Goal: Information Seeking & Learning: Learn about a topic

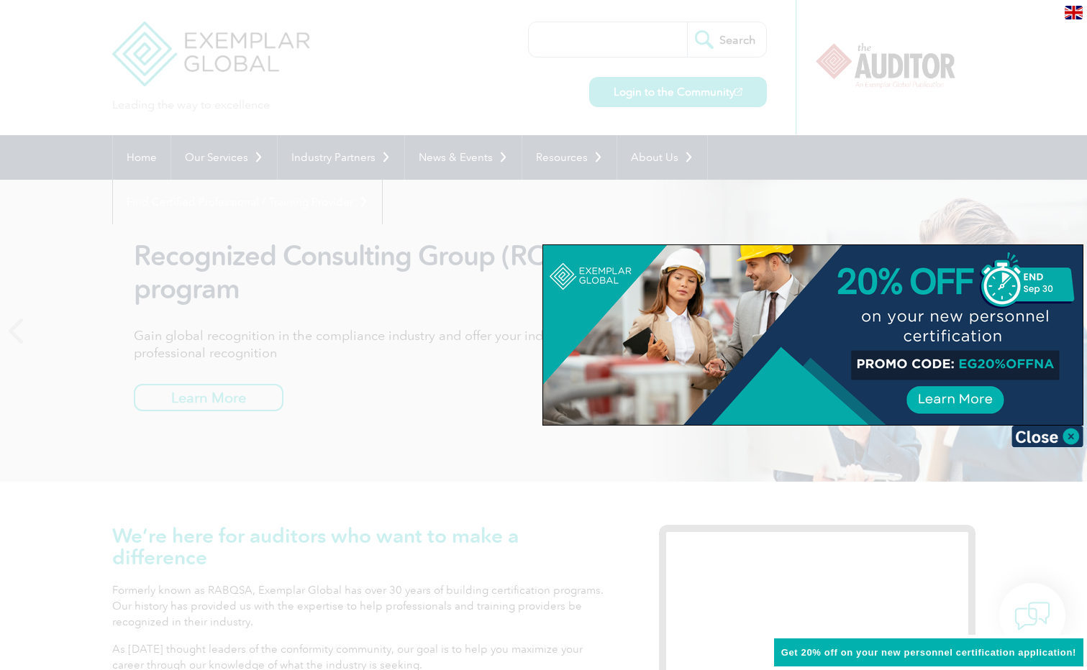
click at [1074, 436] on img at bounding box center [1047, 437] width 72 height 22
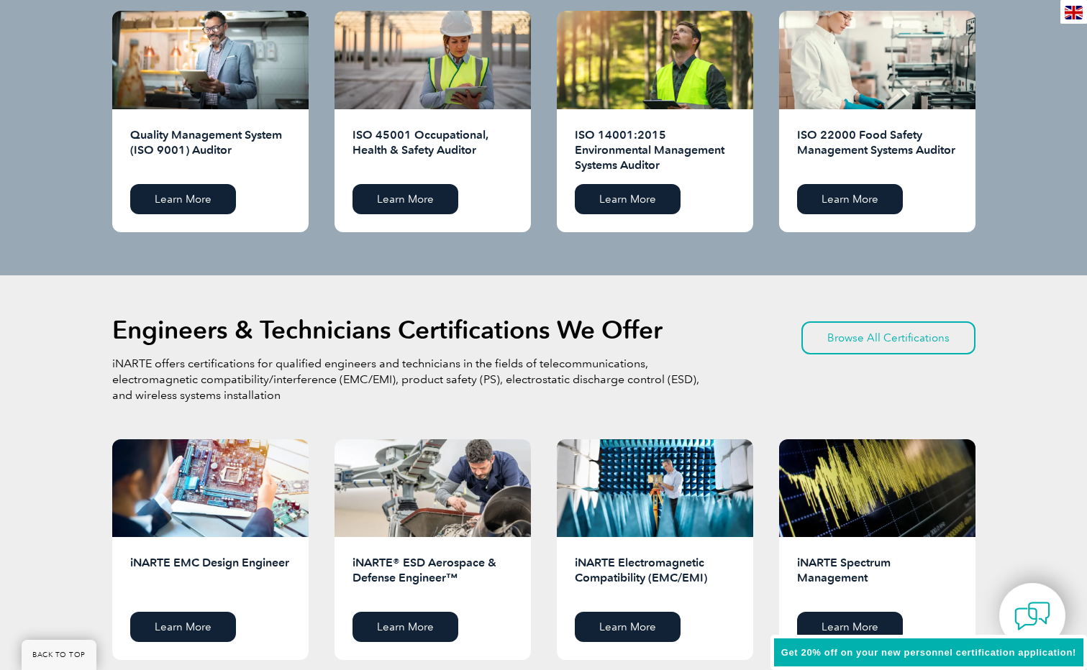
scroll to position [1540, 0]
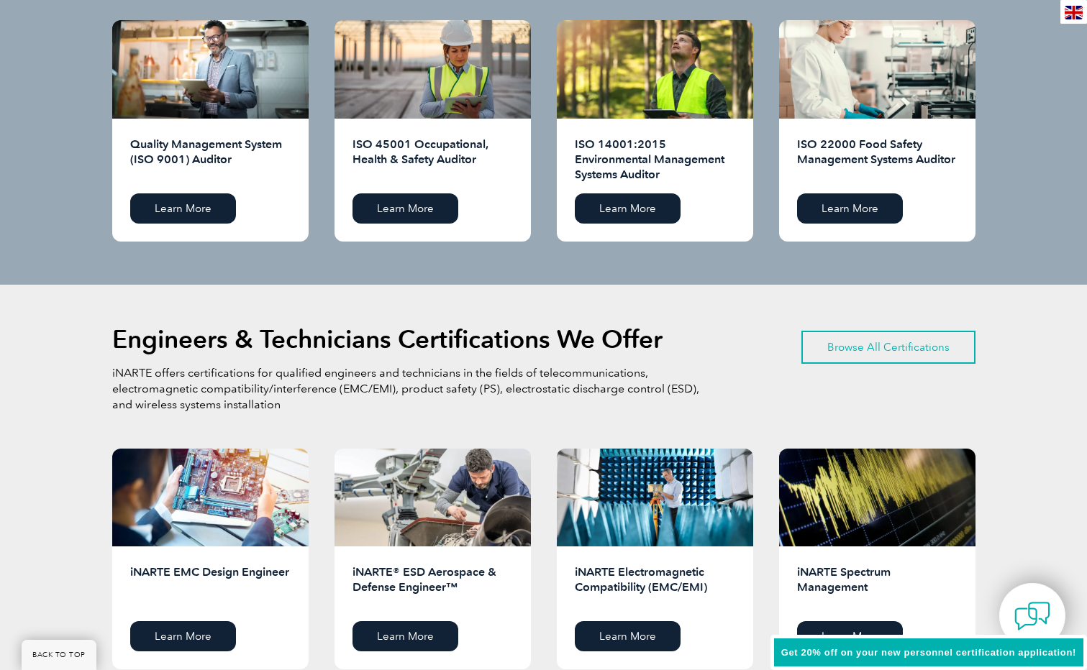
click at [882, 351] on link "Browse All Certifications" at bounding box center [888, 347] width 174 height 33
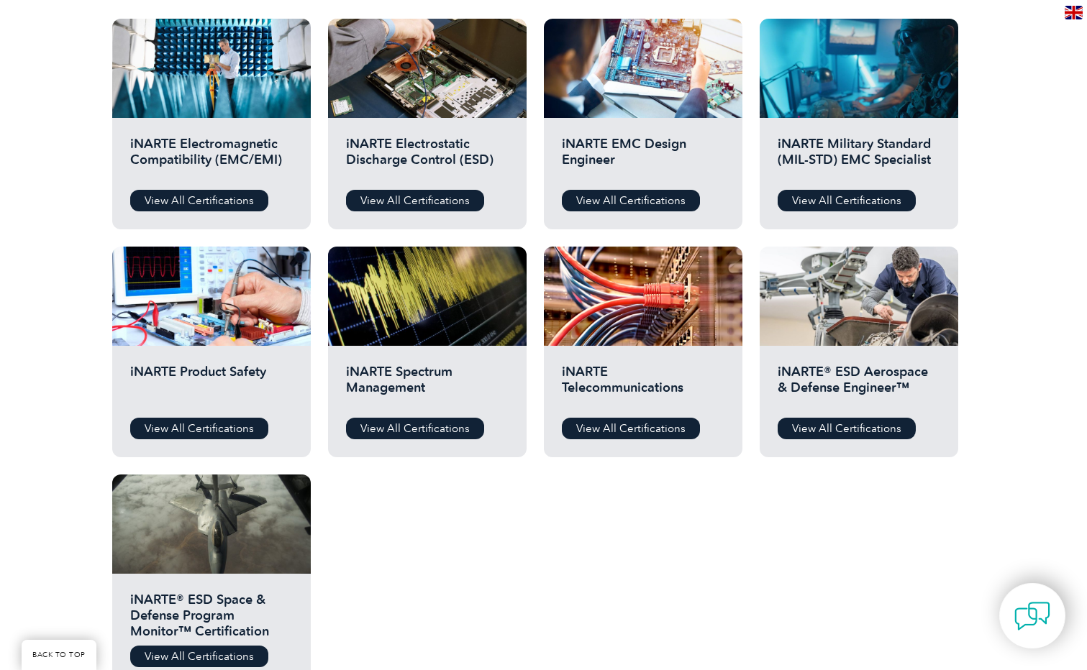
scroll to position [503, 0]
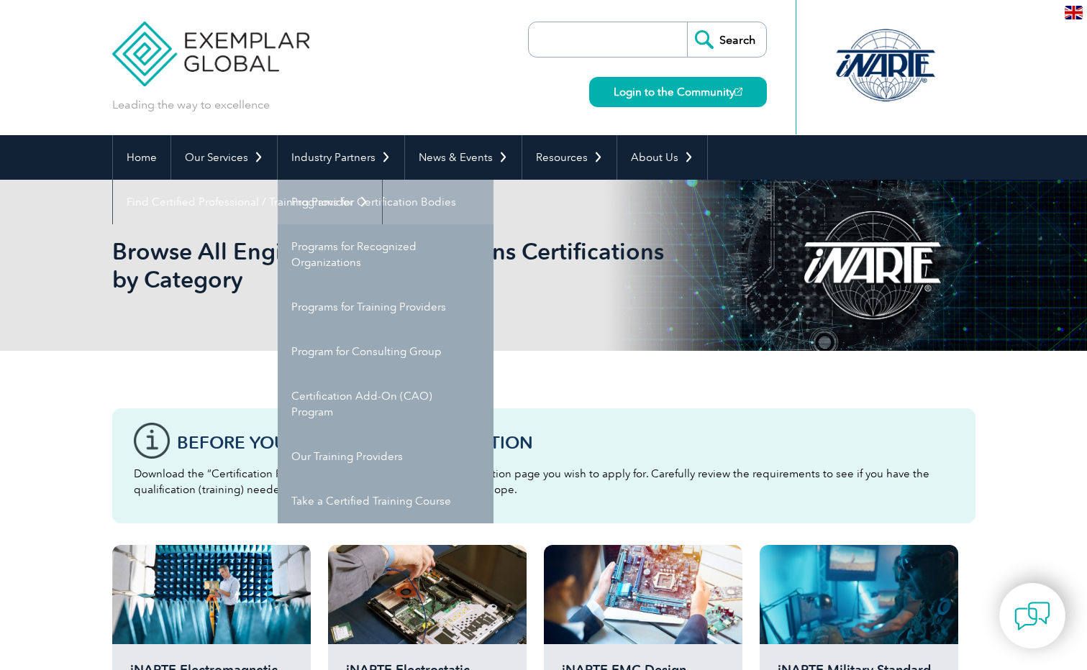
click at [358, 201] on link "Programs for Certification Bodies" at bounding box center [386, 202] width 216 height 45
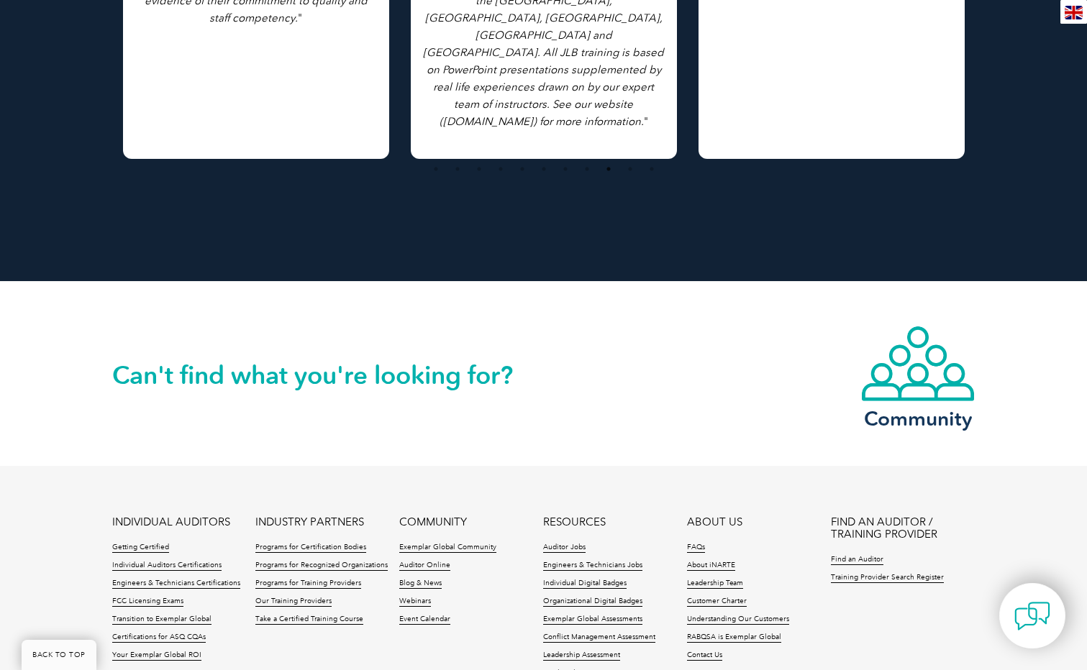
scroll to position [2429, 0]
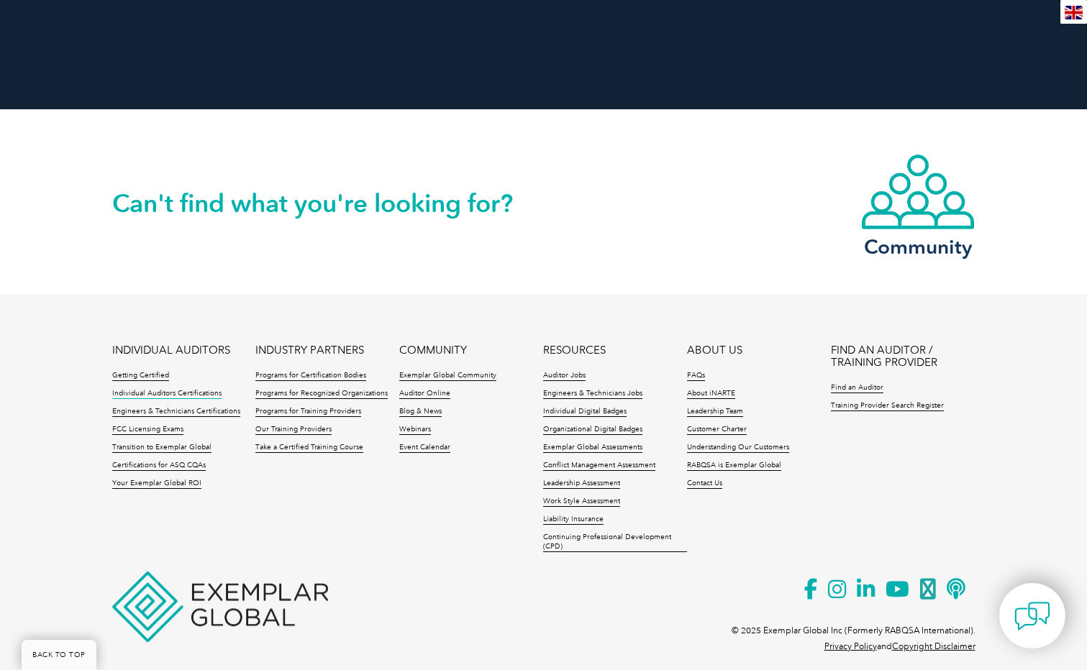
click at [190, 389] on link "Individual Auditors Certifications" at bounding box center [166, 394] width 109 height 10
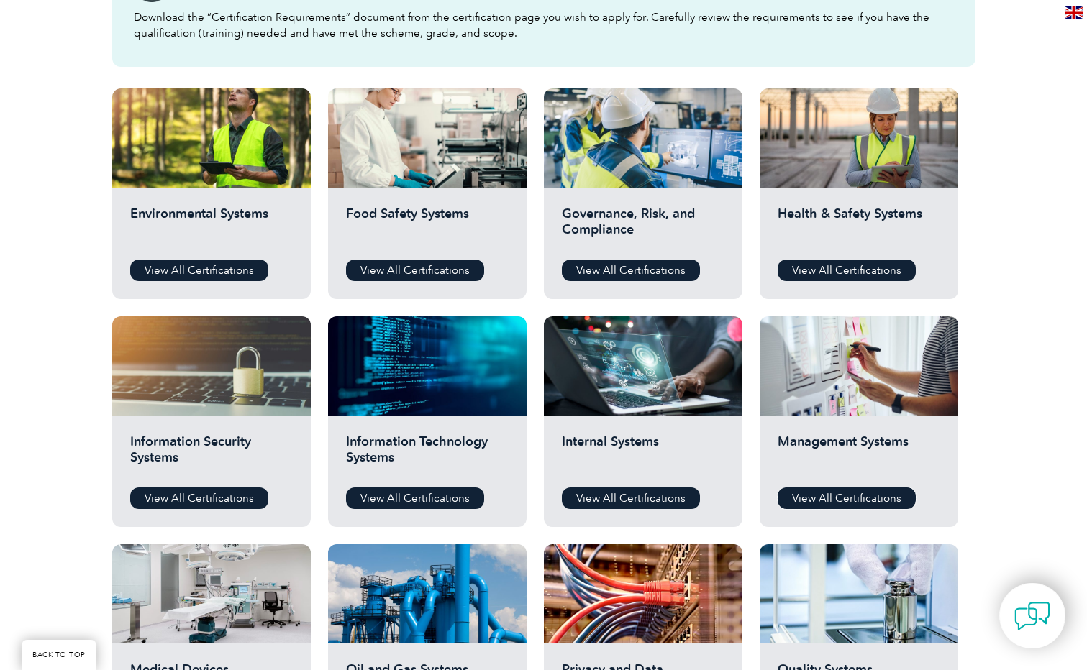
scroll to position [431, 0]
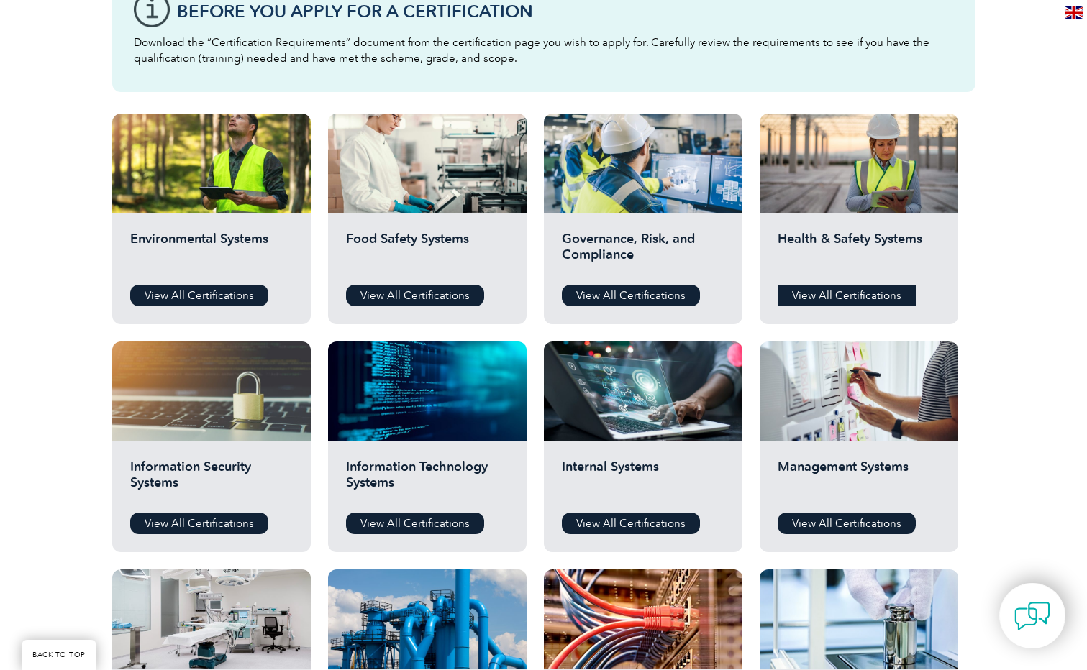
click at [827, 296] on link "View All Certifications" at bounding box center [846, 296] width 138 height 22
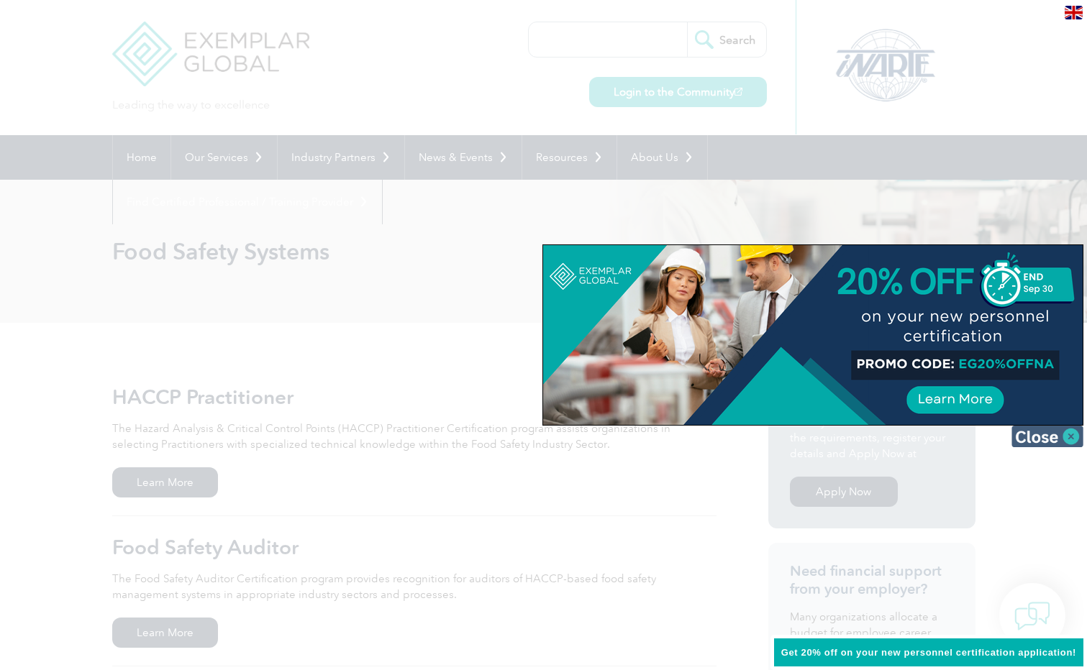
click at [1069, 436] on img at bounding box center [1047, 437] width 72 height 22
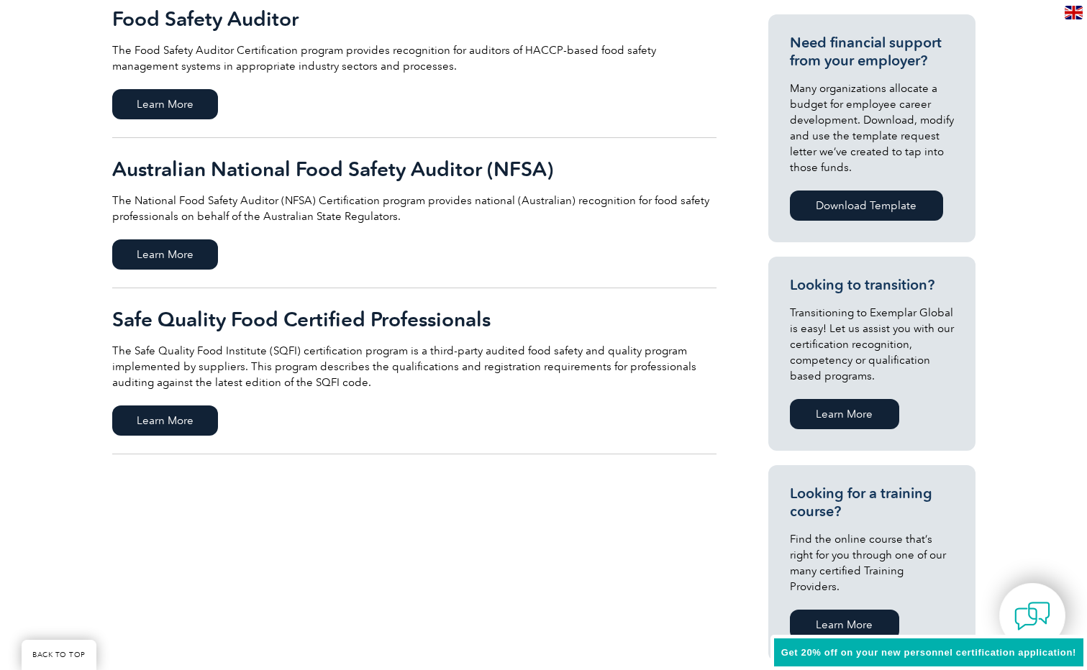
scroll to position [503, 0]
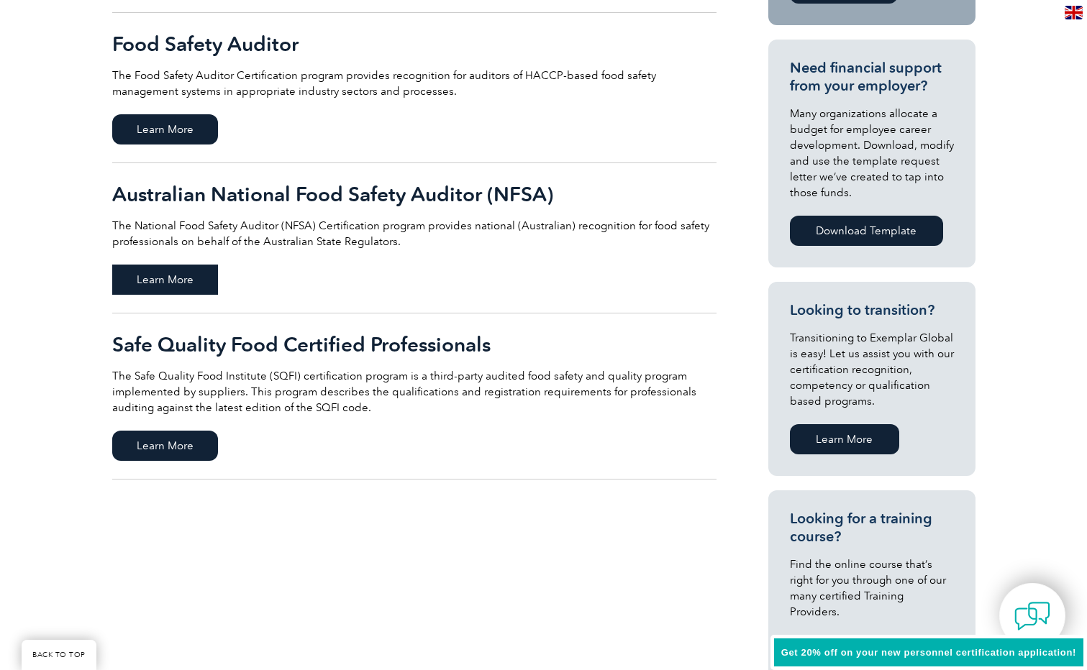
click at [178, 273] on span "Learn More" at bounding box center [165, 280] width 106 height 30
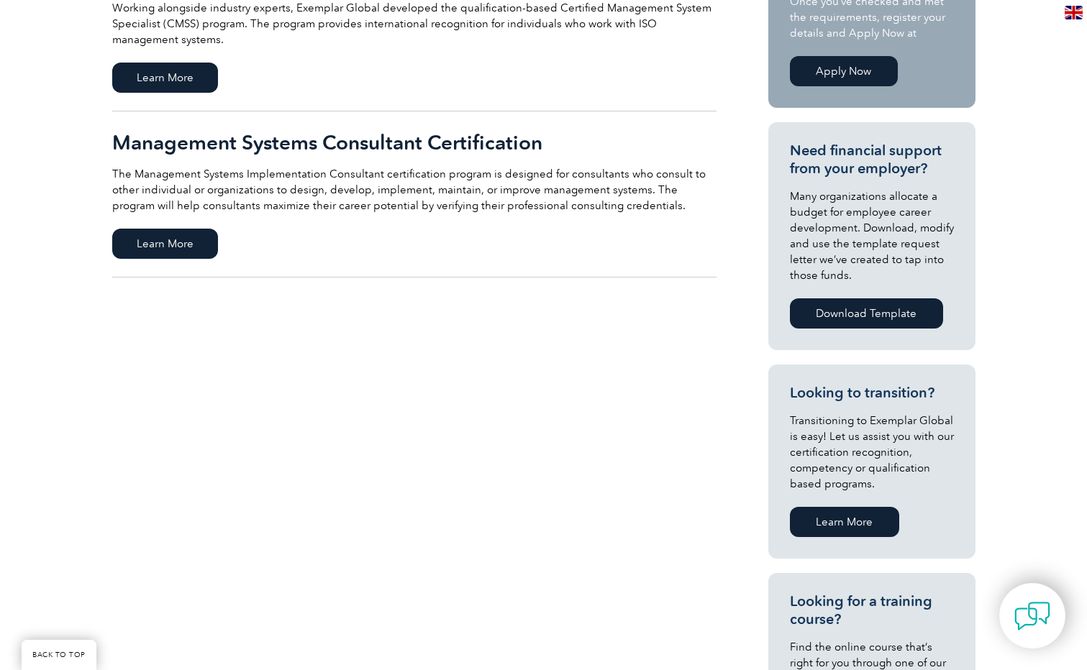
scroll to position [144, 0]
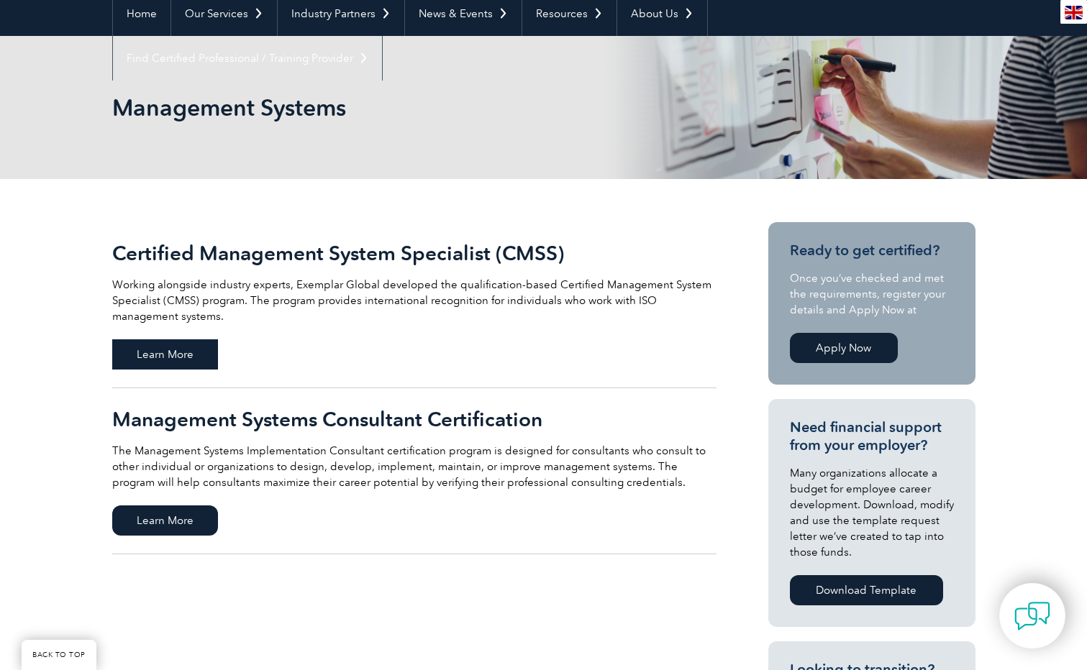
click at [146, 356] on span "Learn More" at bounding box center [165, 354] width 106 height 30
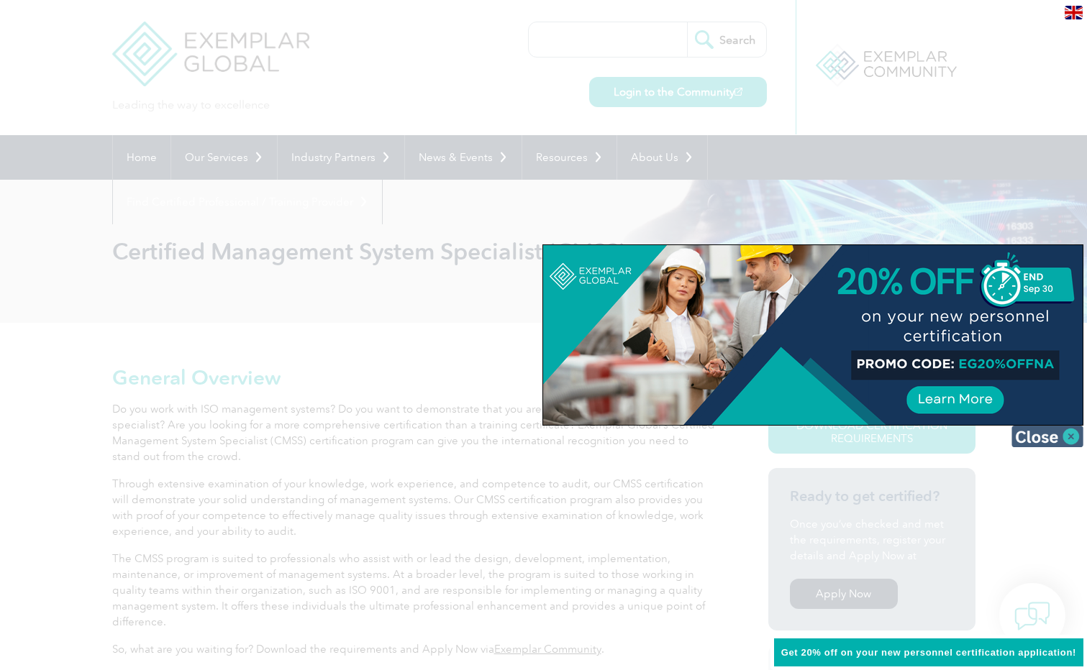
click at [1067, 436] on img at bounding box center [1047, 437] width 72 height 22
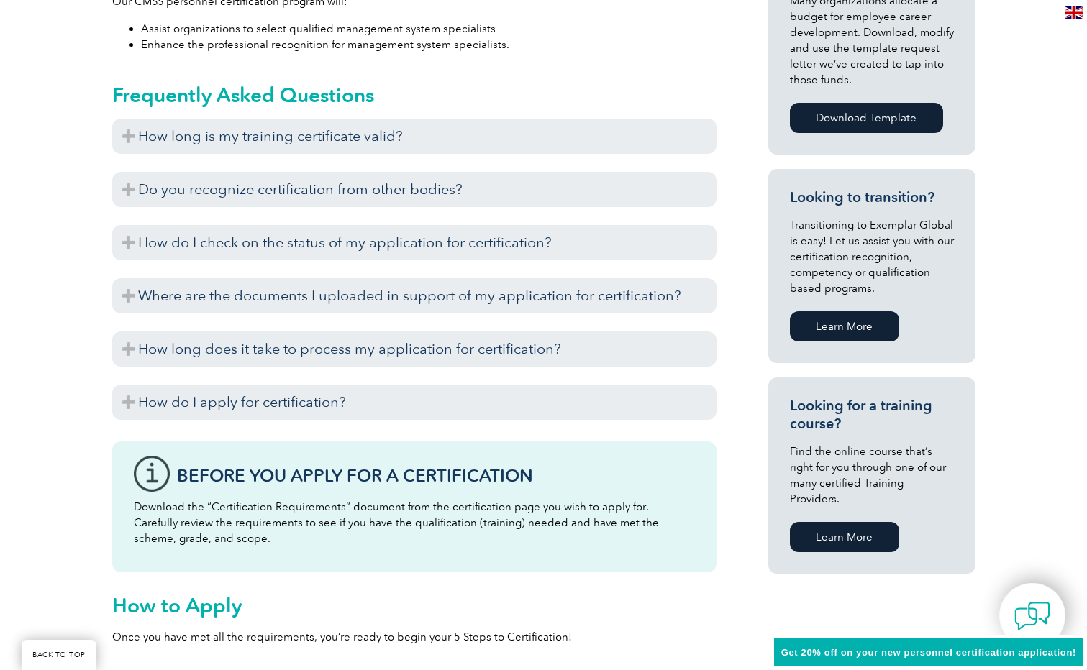
scroll to position [719, 0]
click at [826, 521] on link "Learn More" at bounding box center [844, 536] width 109 height 30
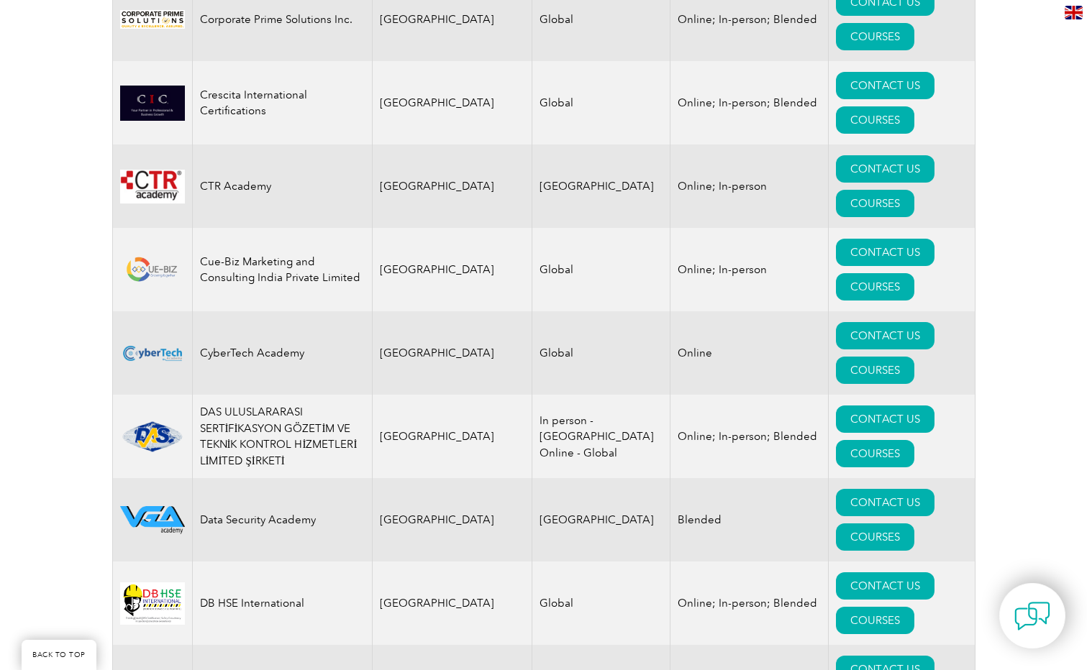
scroll to position [5500, 0]
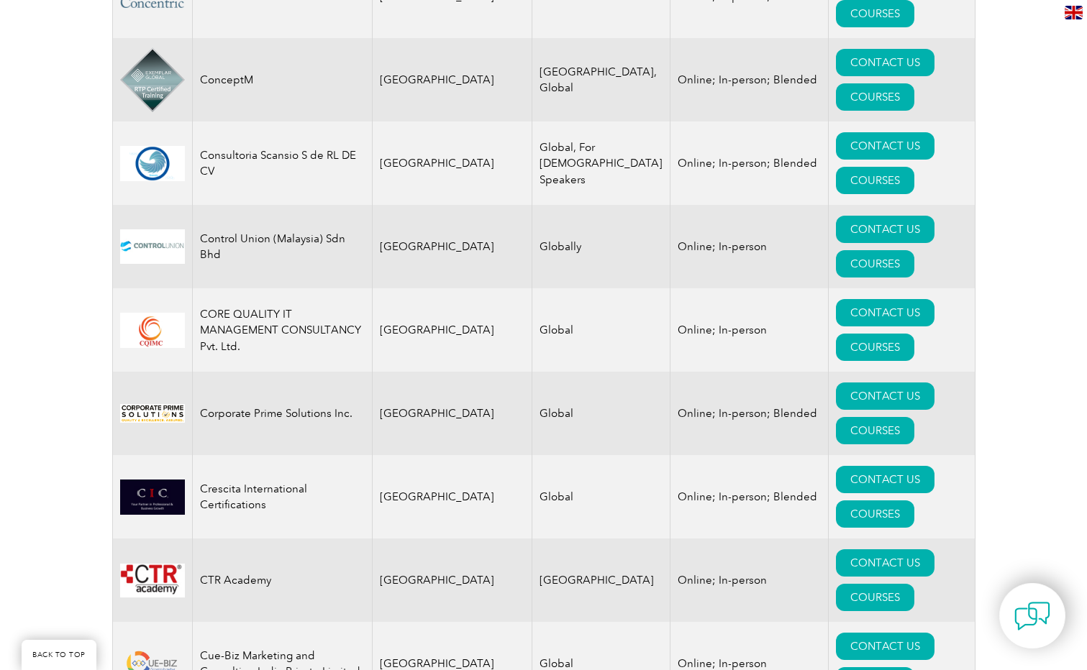
scroll to position [4925, 0]
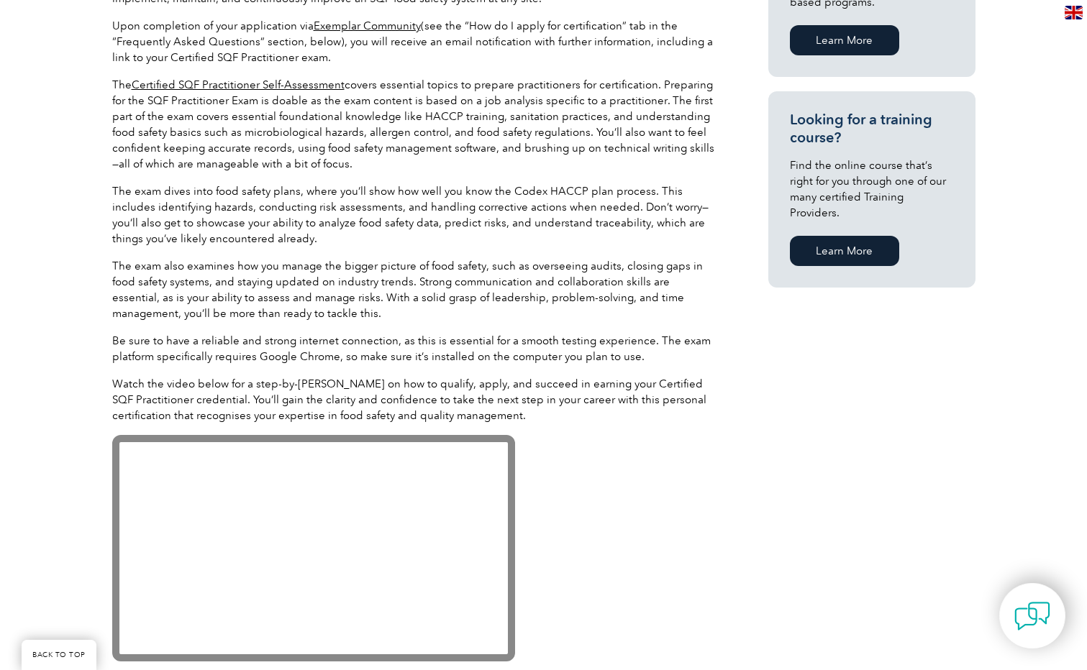
scroll to position [1222, 0]
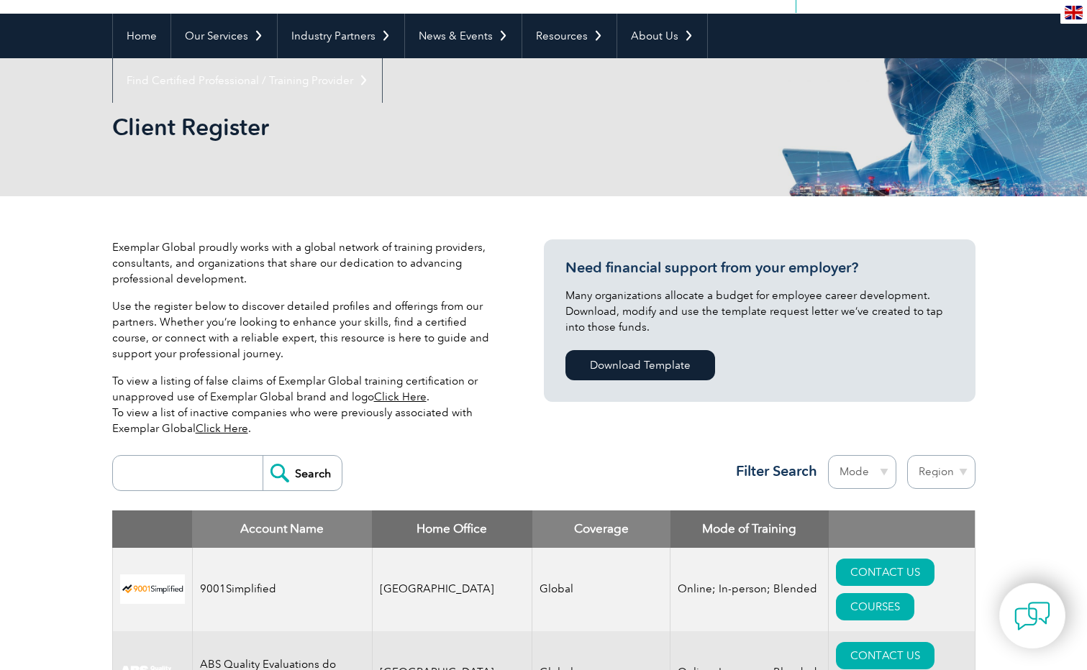
scroll to position [216, 0]
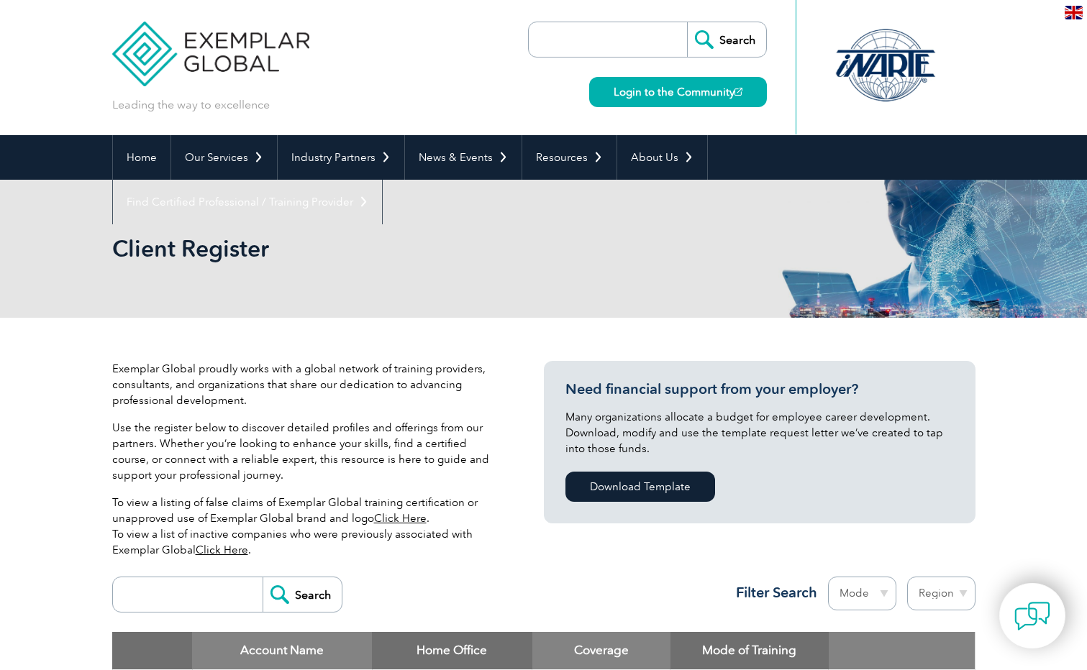
click at [403, 519] on link "Click Here" at bounding box center [400, 518] width 52 height 13
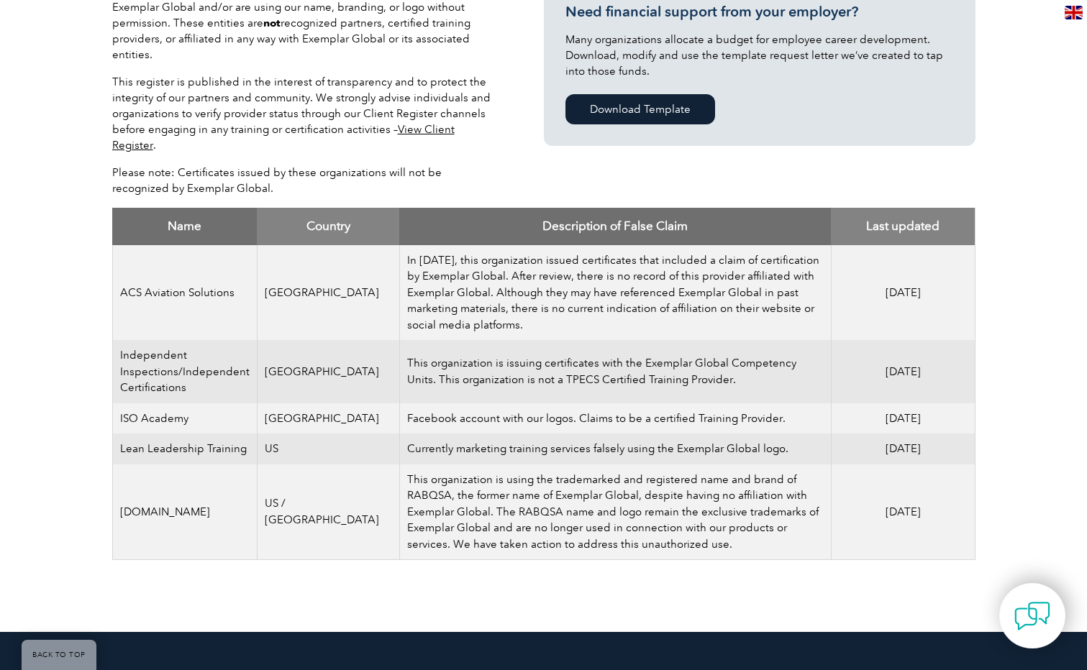
scroll to position [431, 0]
